Goal: Task Accomplishment & Management: Manage account settings

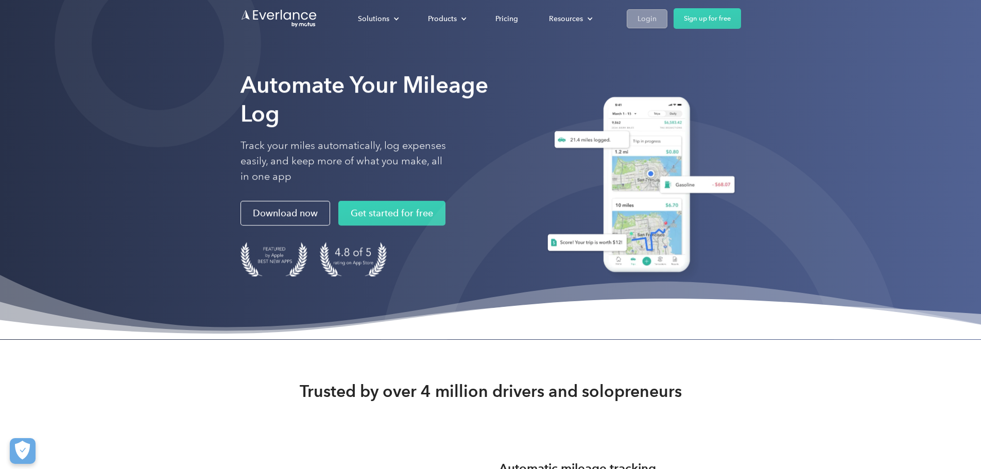
click at [657, 14] on div "Login" at bounding box center [646, 18] width 19 height 13
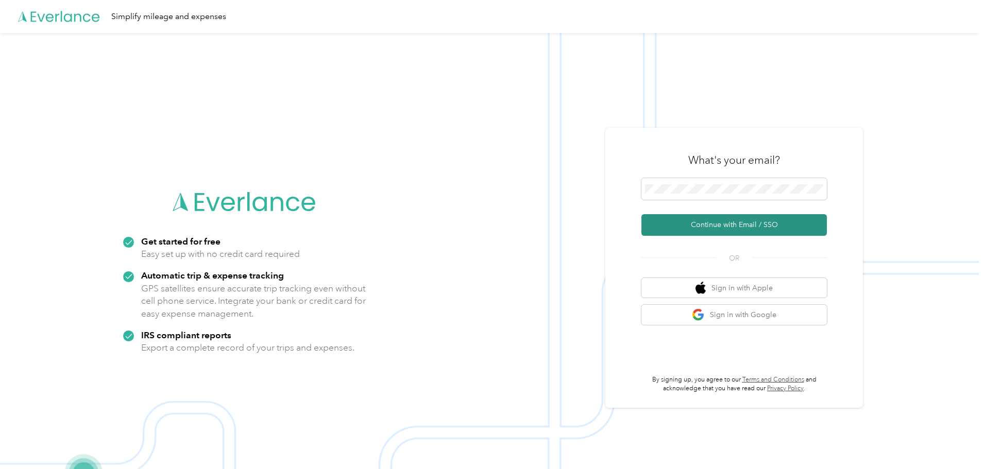
click at [743, 230] on button "Continue with Email / SSO" at bounding box center [733, 225] width 185 height 22
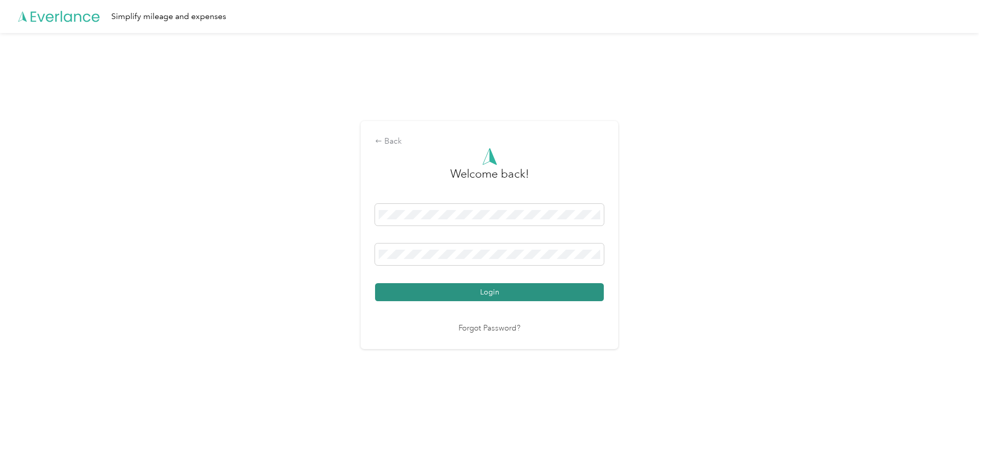
click at [509, 299] on button "Login" at bounding box center [489, 292] width 229 height 18
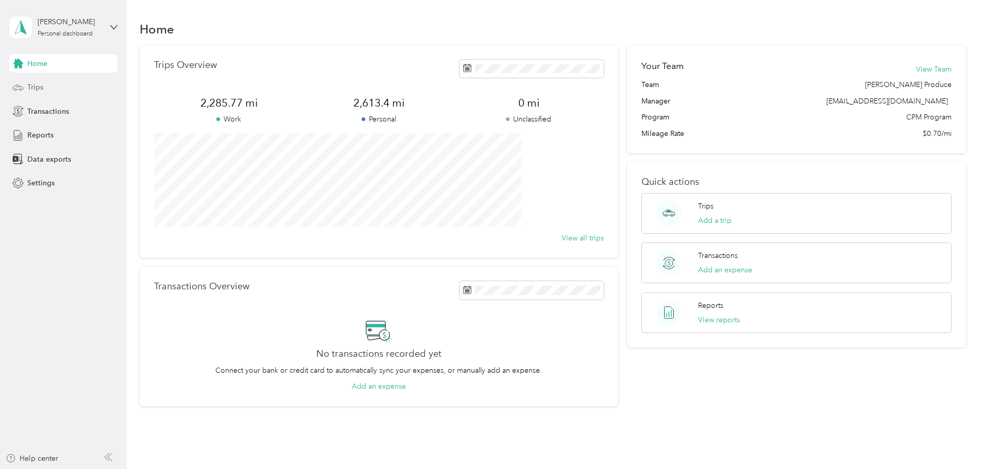
click at [24, 87] on icon at bounding box center [17, 87] width 11 height 11
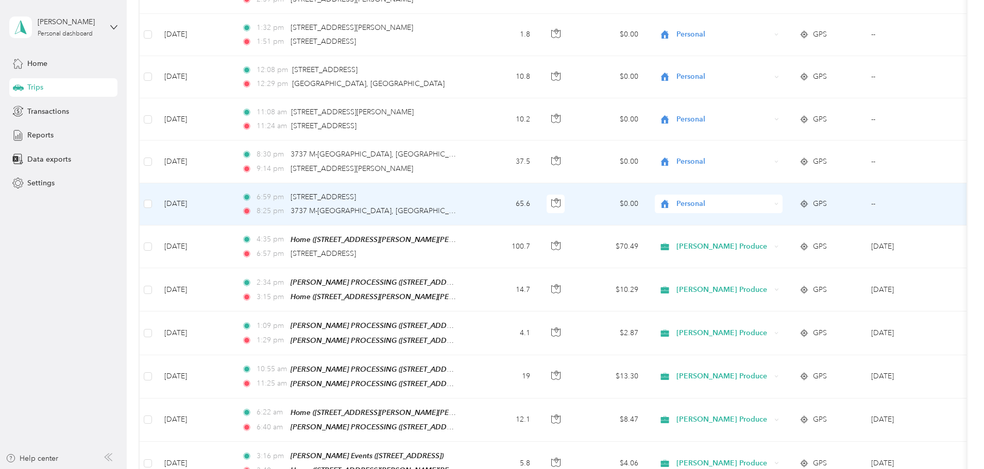
scroll to position [772, 0]
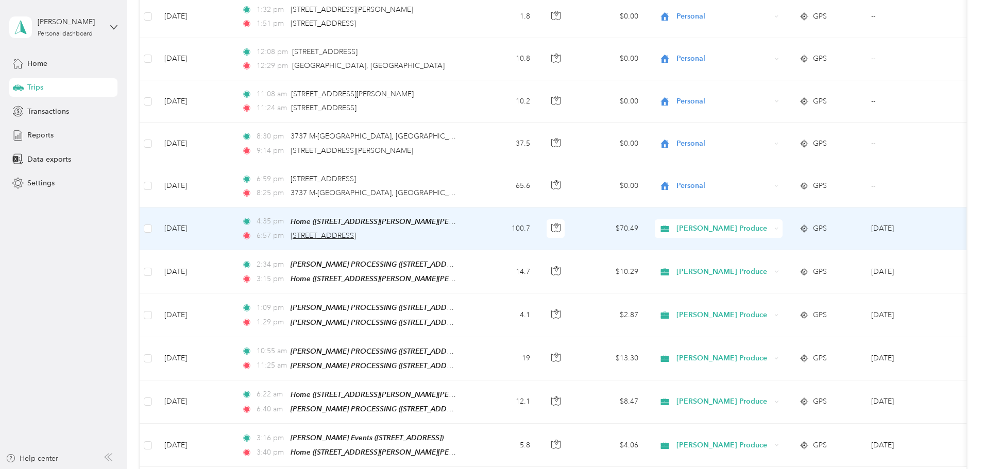
click at [356, 235] on span "4414 Bay Rd, Saginaw, MI" at bounding box center [322, 235] width 65 height 9
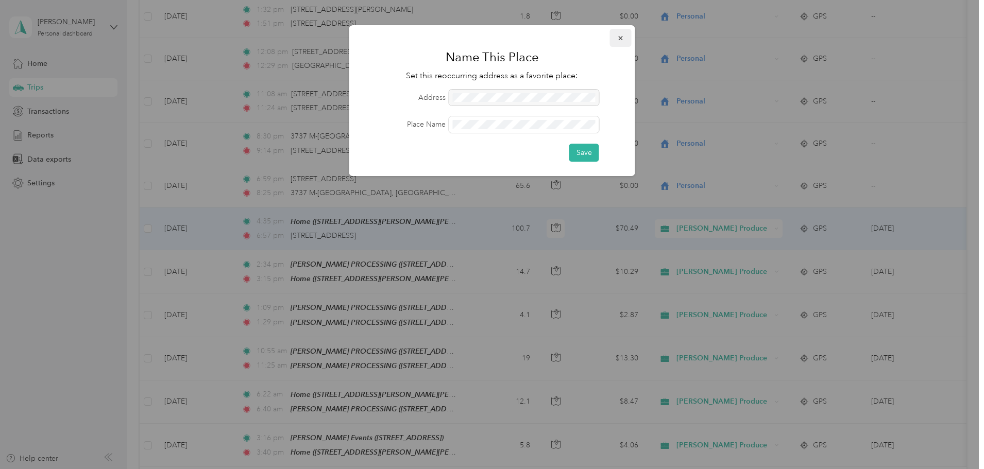
click at [618, 40] on icon "button" at bounding box center [620, 38] width 7 height 7
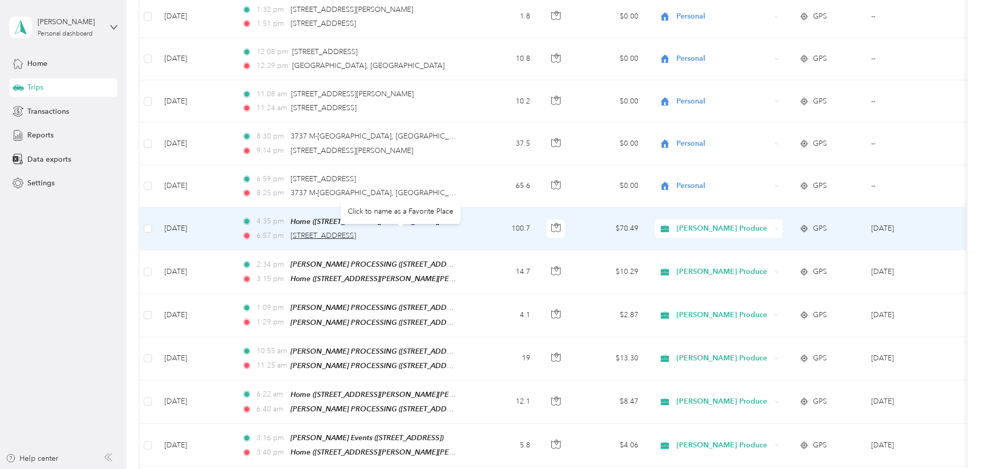
click at [356, 235] on span "4414 Bay Rd, Saginaw, MI" at bounding box center [322, 235] width 65 height 9
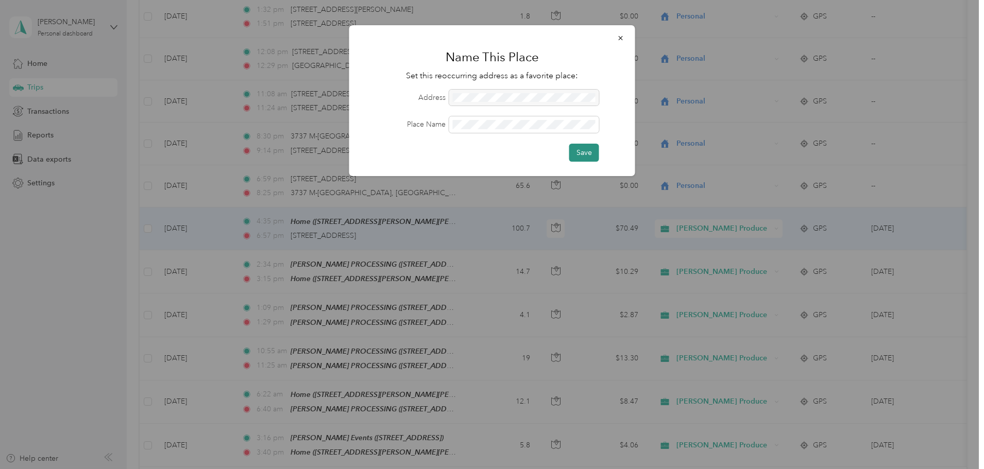
click at [578, 146] on button "Save" at bounding box center [584, 153] width 30 height 18
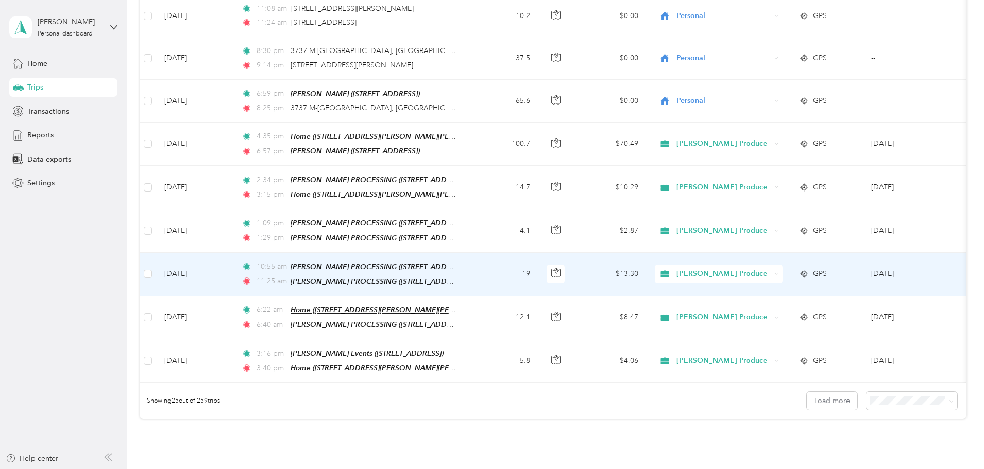
scroll to position [875, 0]
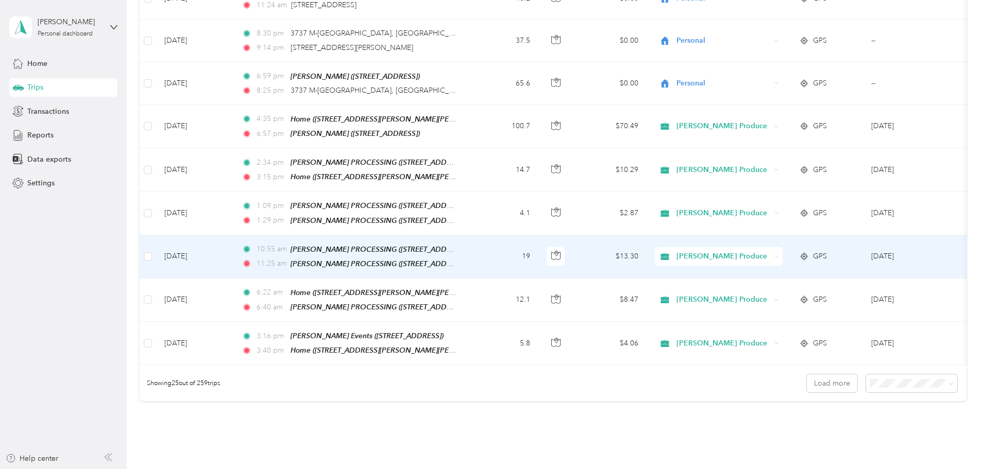
click at [233, 248] on td "Aug 29, 2025" at bounding box center [194, 256] width 77 height 43
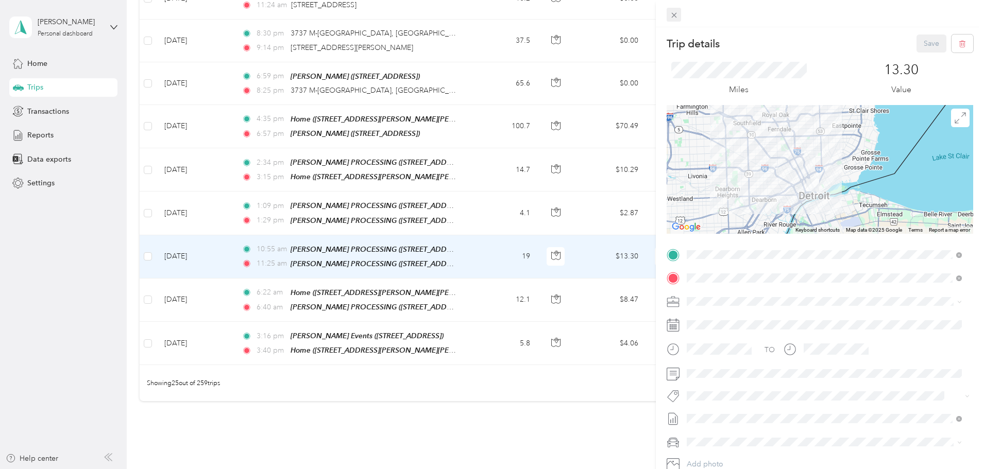
click at [676, 16] on icon at bounding box center [673, 15] width 9 height 9
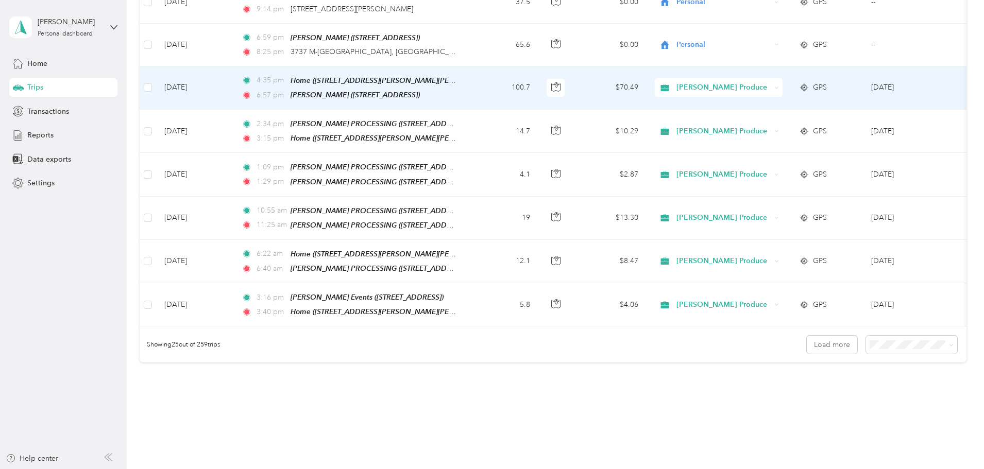
scroll to position [847, 0]
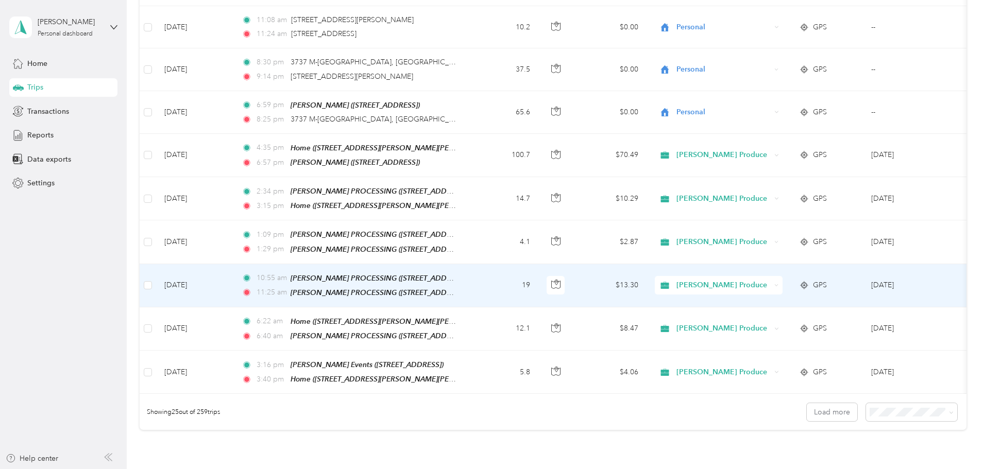
click at [470, 279] on td "10:55 am NUCCIO PROCESSING (2950 RIVARD STREET, DETROIT, MI) 11:25 am NUCCIO PR…" at bounding box center [351, 285] width 237 height 43
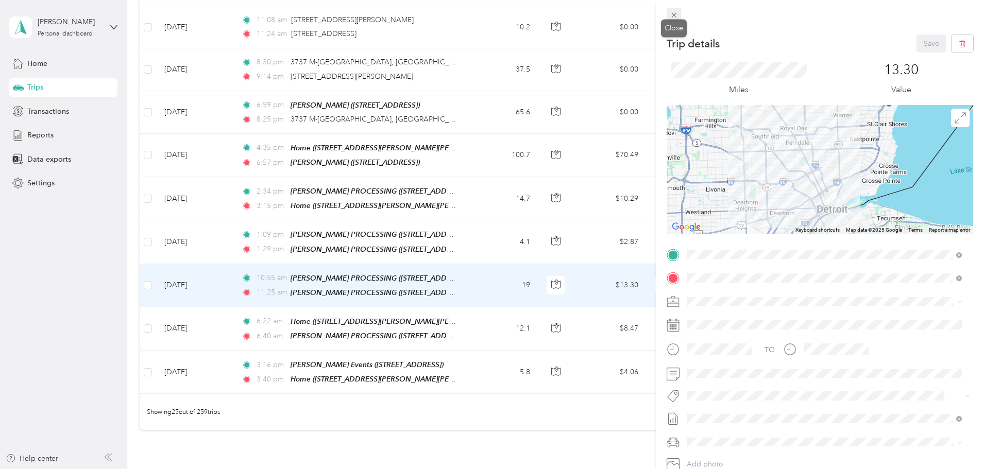
click at [674, 11] on icon at bounding box center [673, 15] width 9 height 9
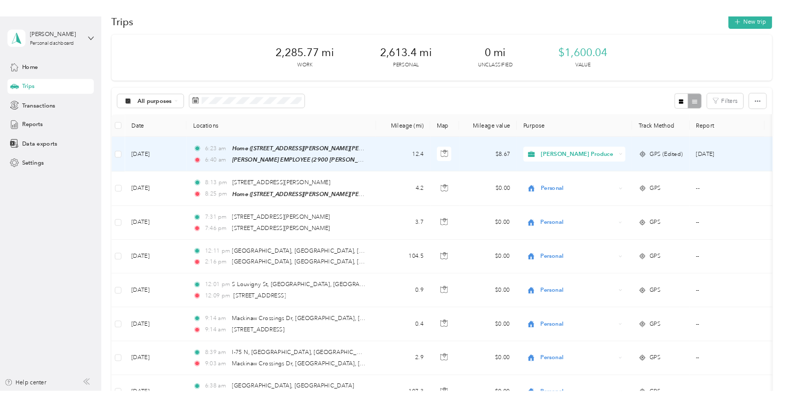
scroll to position [23, 0]
